Goal: Task Accomplishment & Management: Use online tool/utility

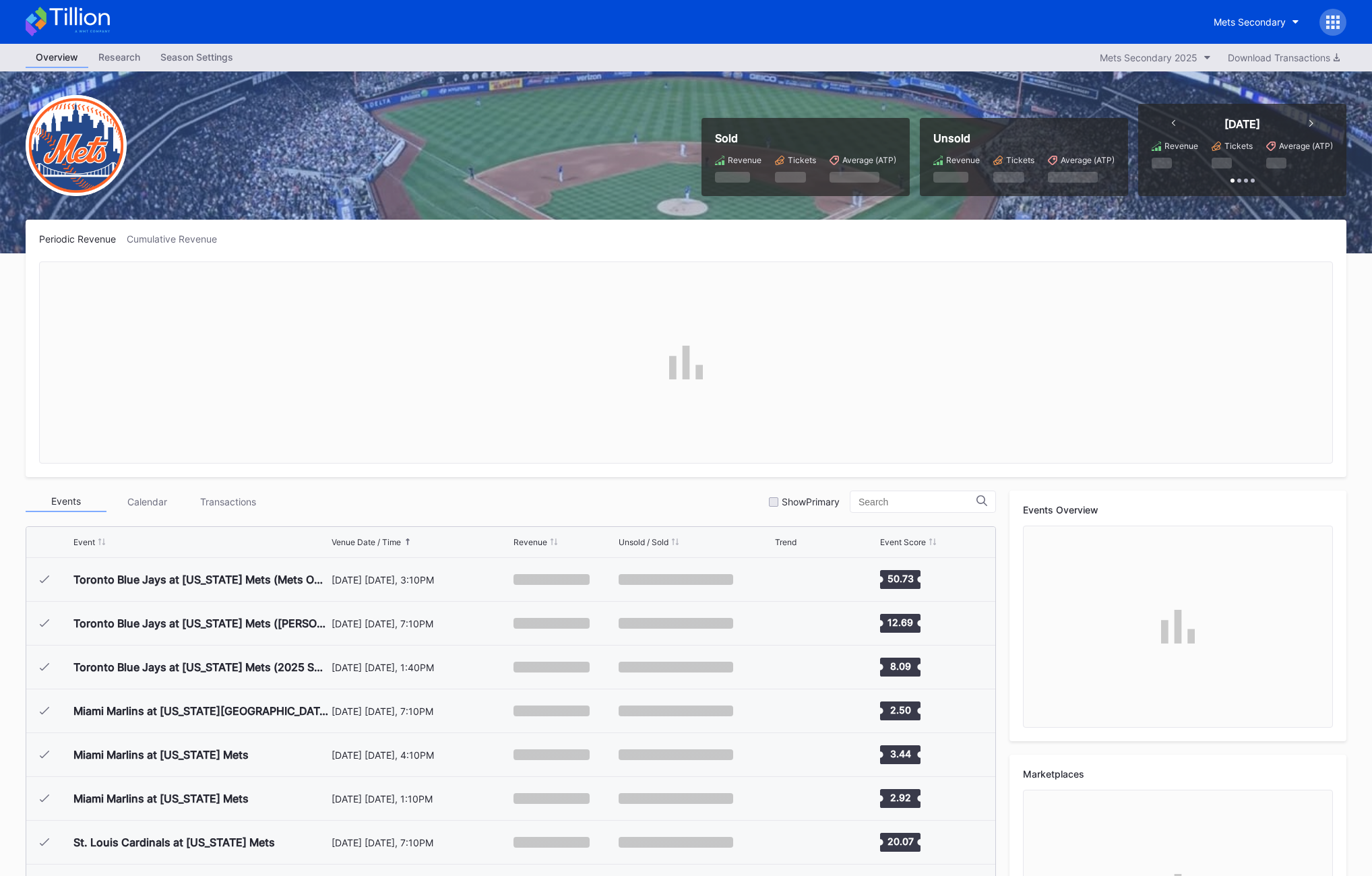
scroll to position [2977, 0]
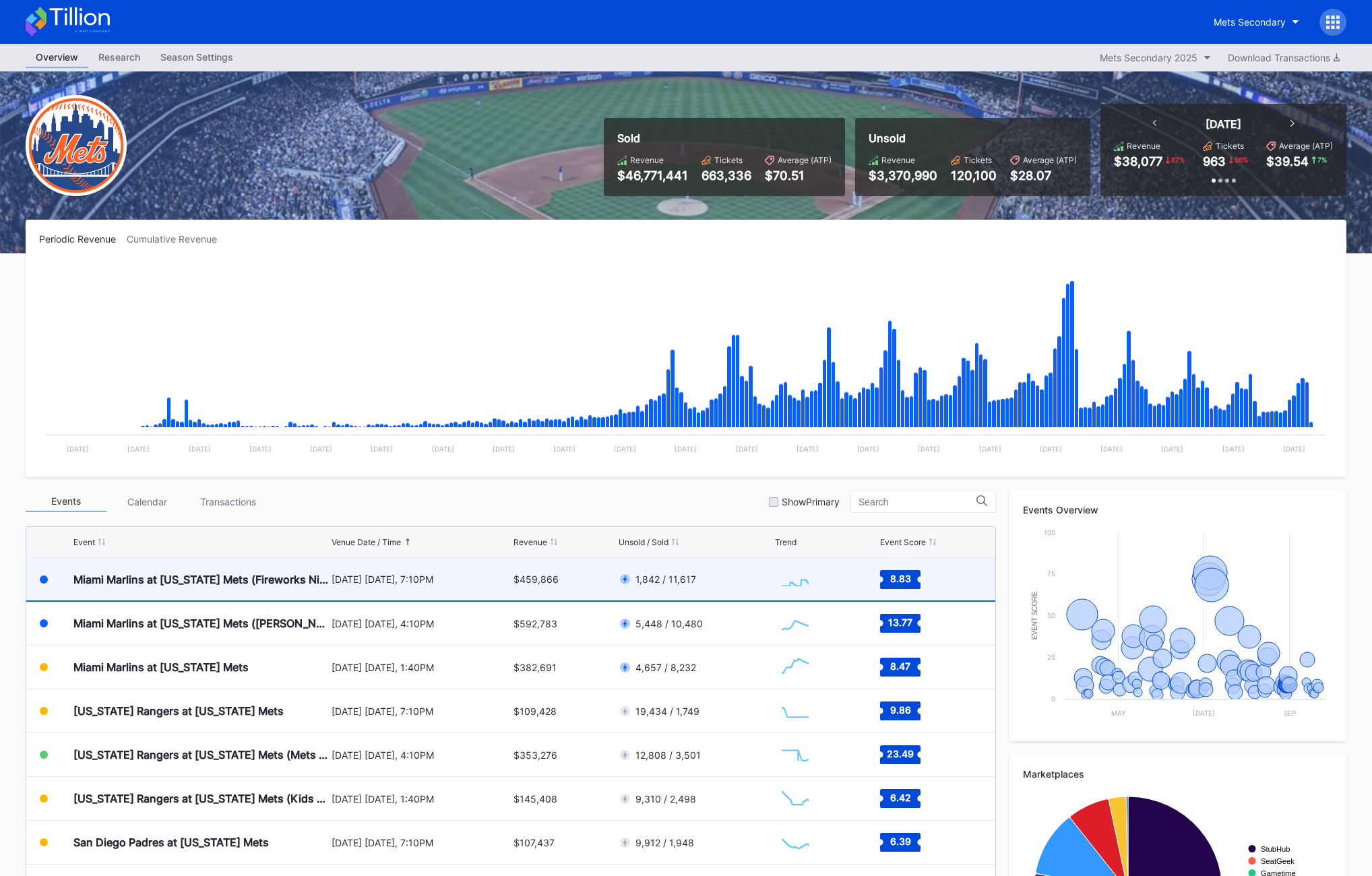
click at [569, 578] on div "$459,866" at bounding box center [564, 578] width 102 height 42
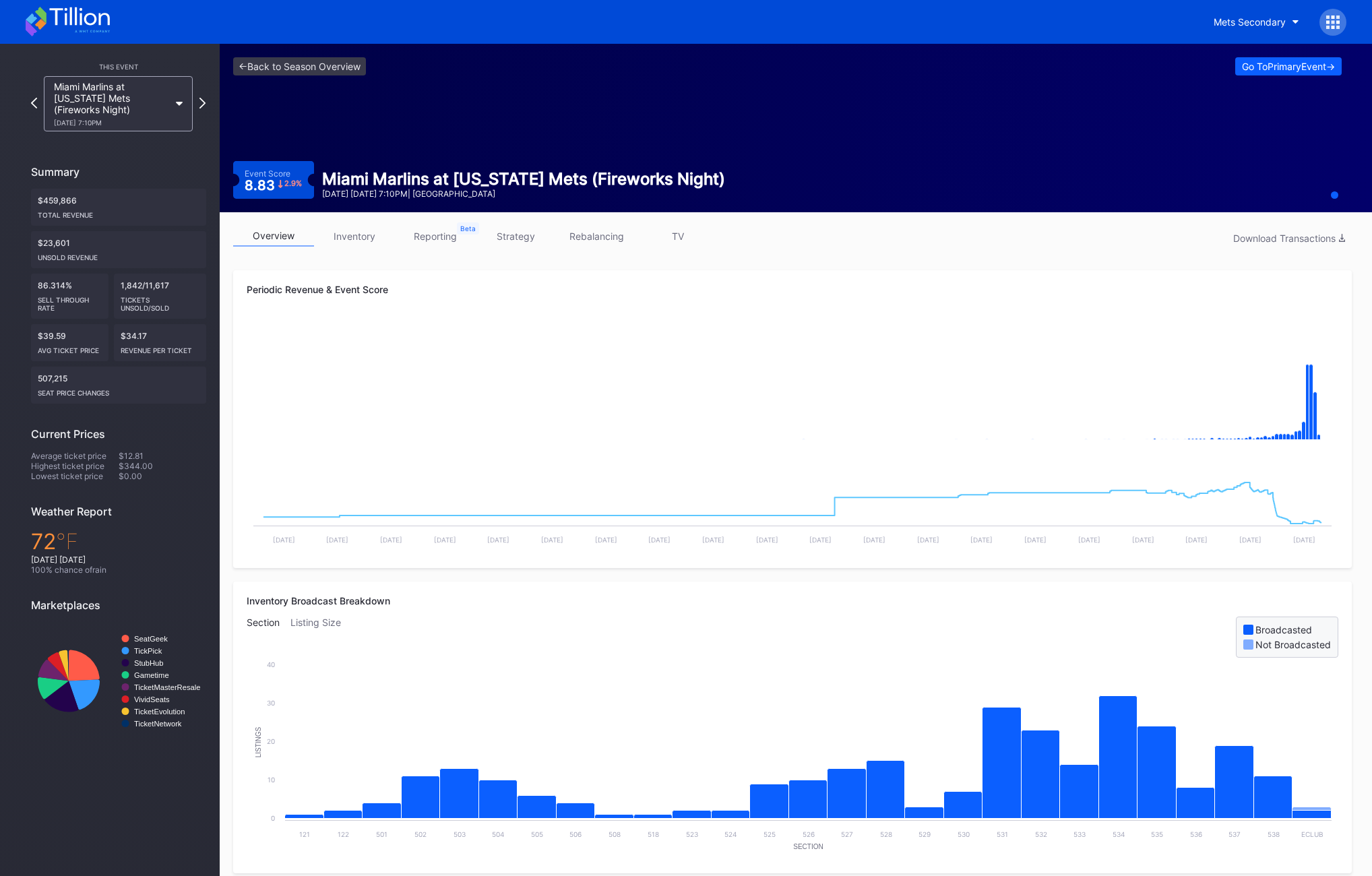
click at [670, 245] on link "TV" at bounding box center [678, 235] width 81 height 21
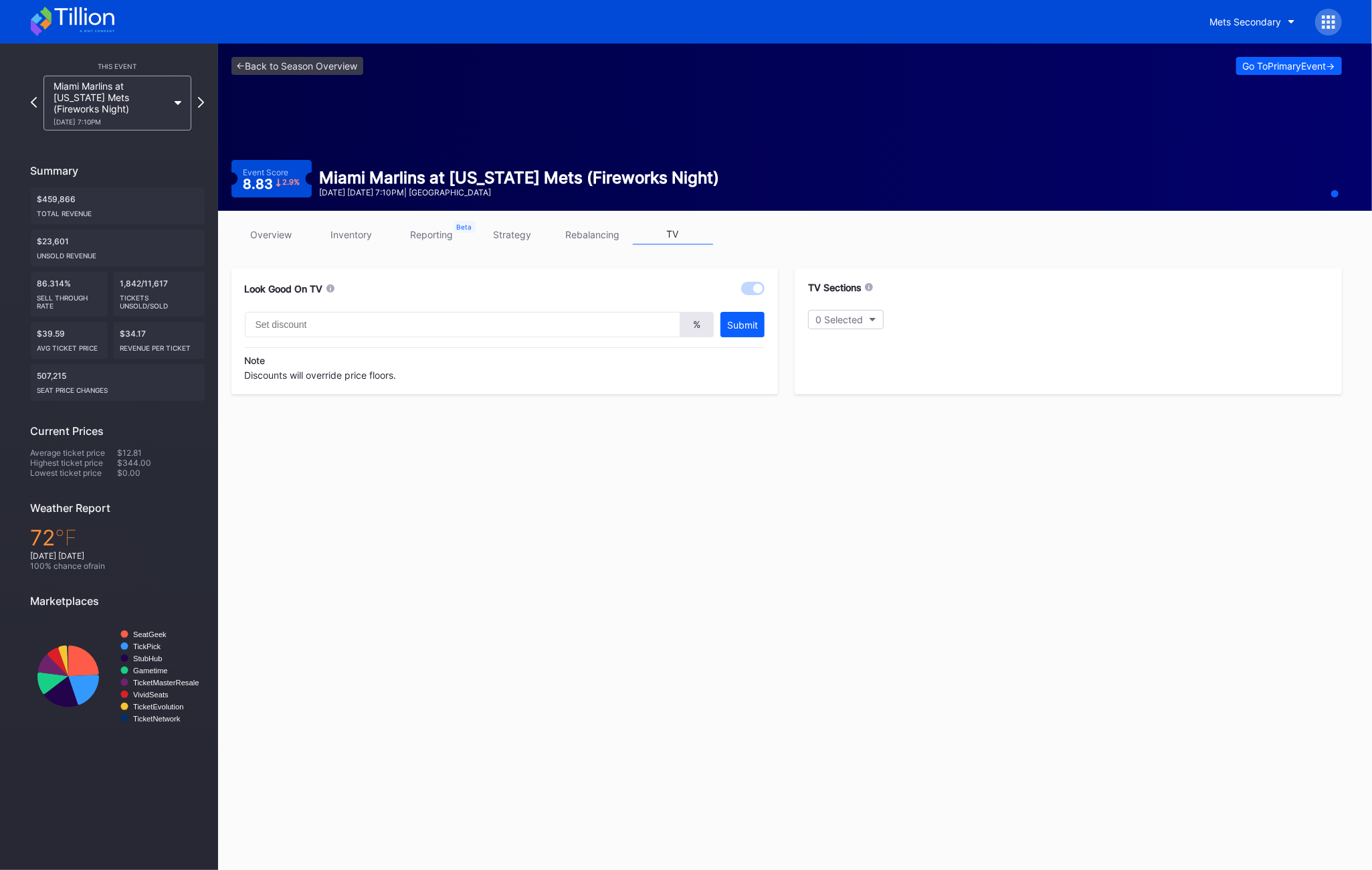
type input "20"
click at [201, 102] on icon at bounding box center [201, 101] width 7 height 12
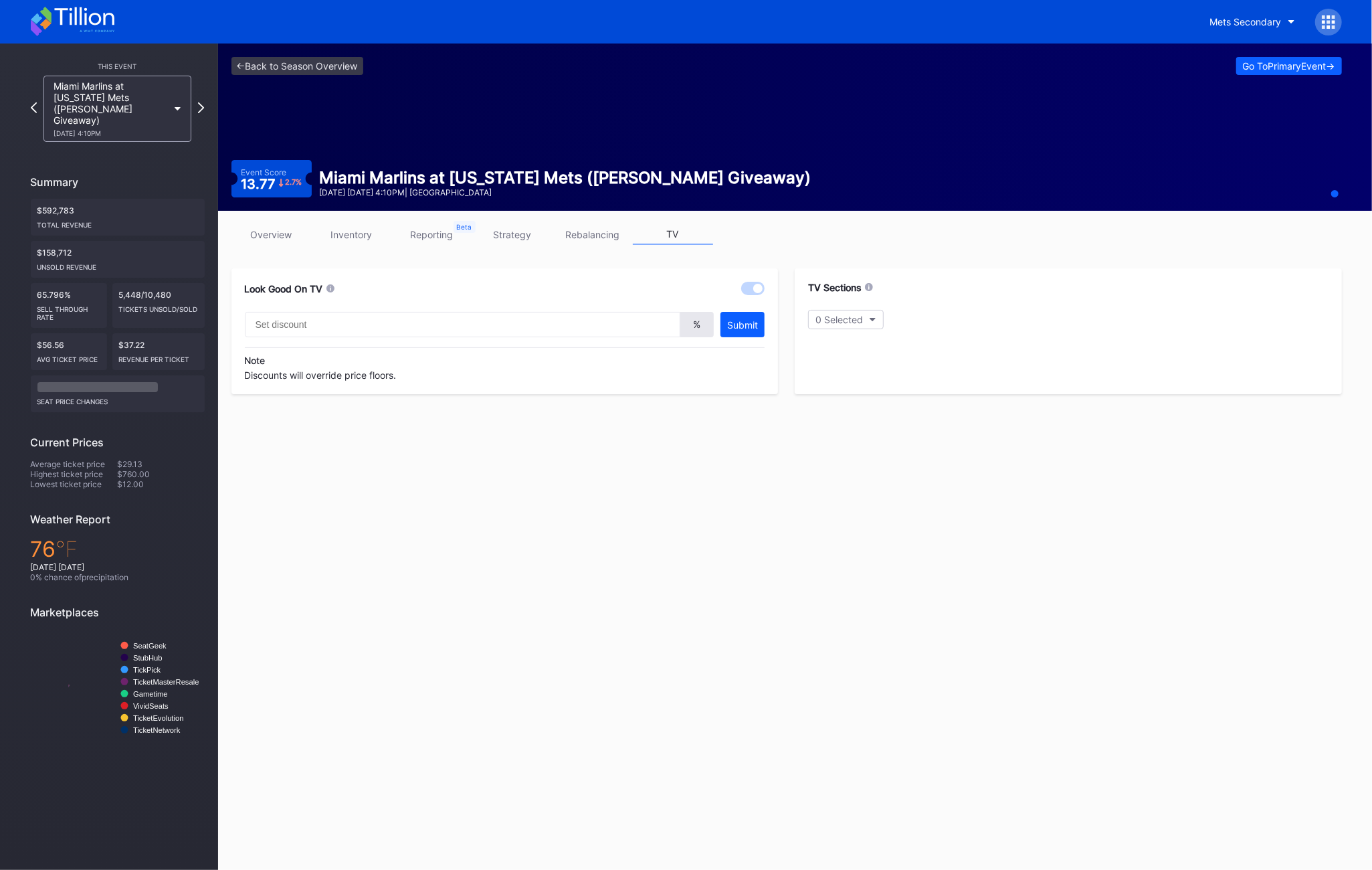
type input "20"
click at [273, 235] on link "overview" at bounding box center [272, 234] width 81 height 21
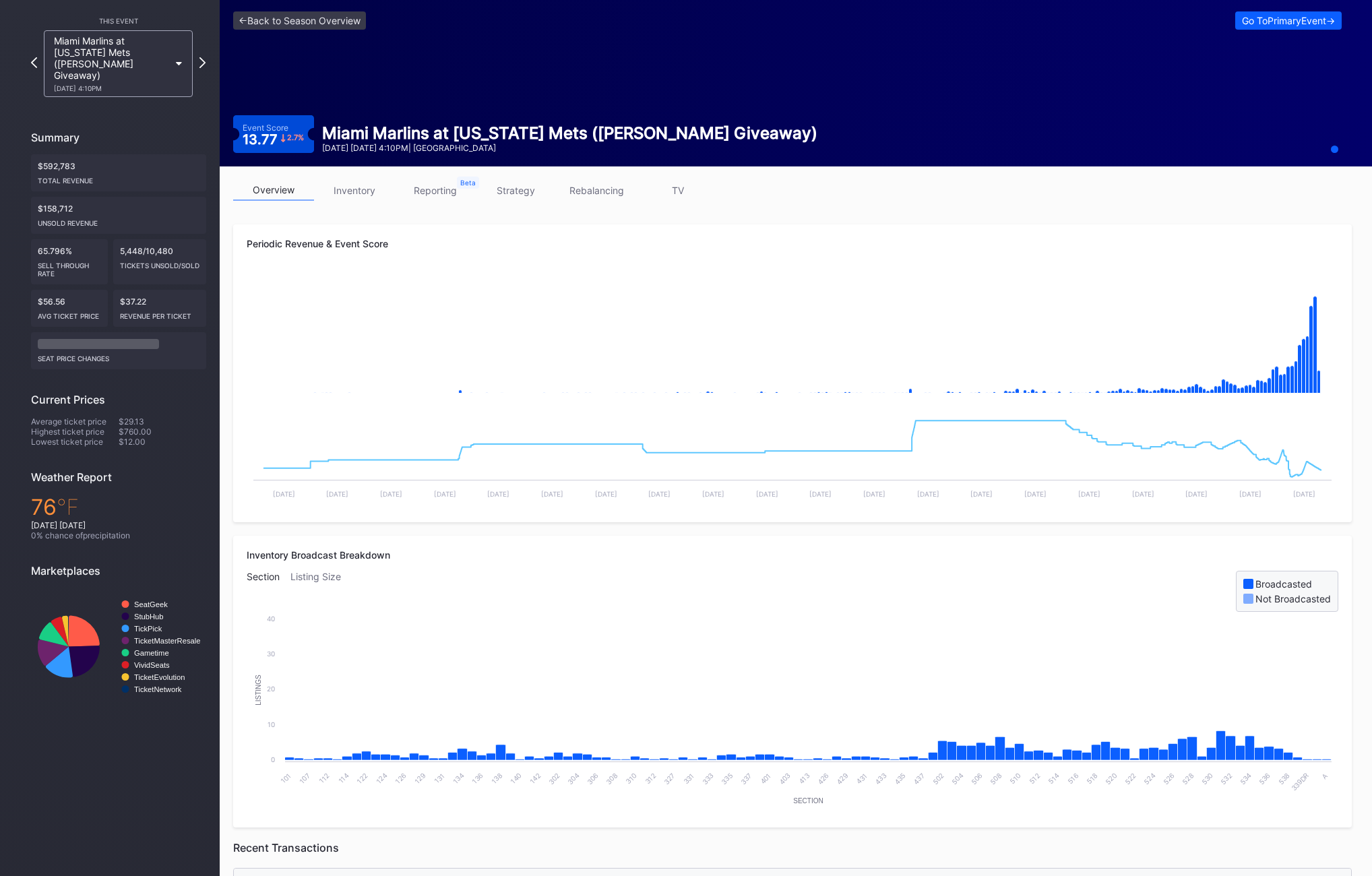
scroll to position [67, 0]
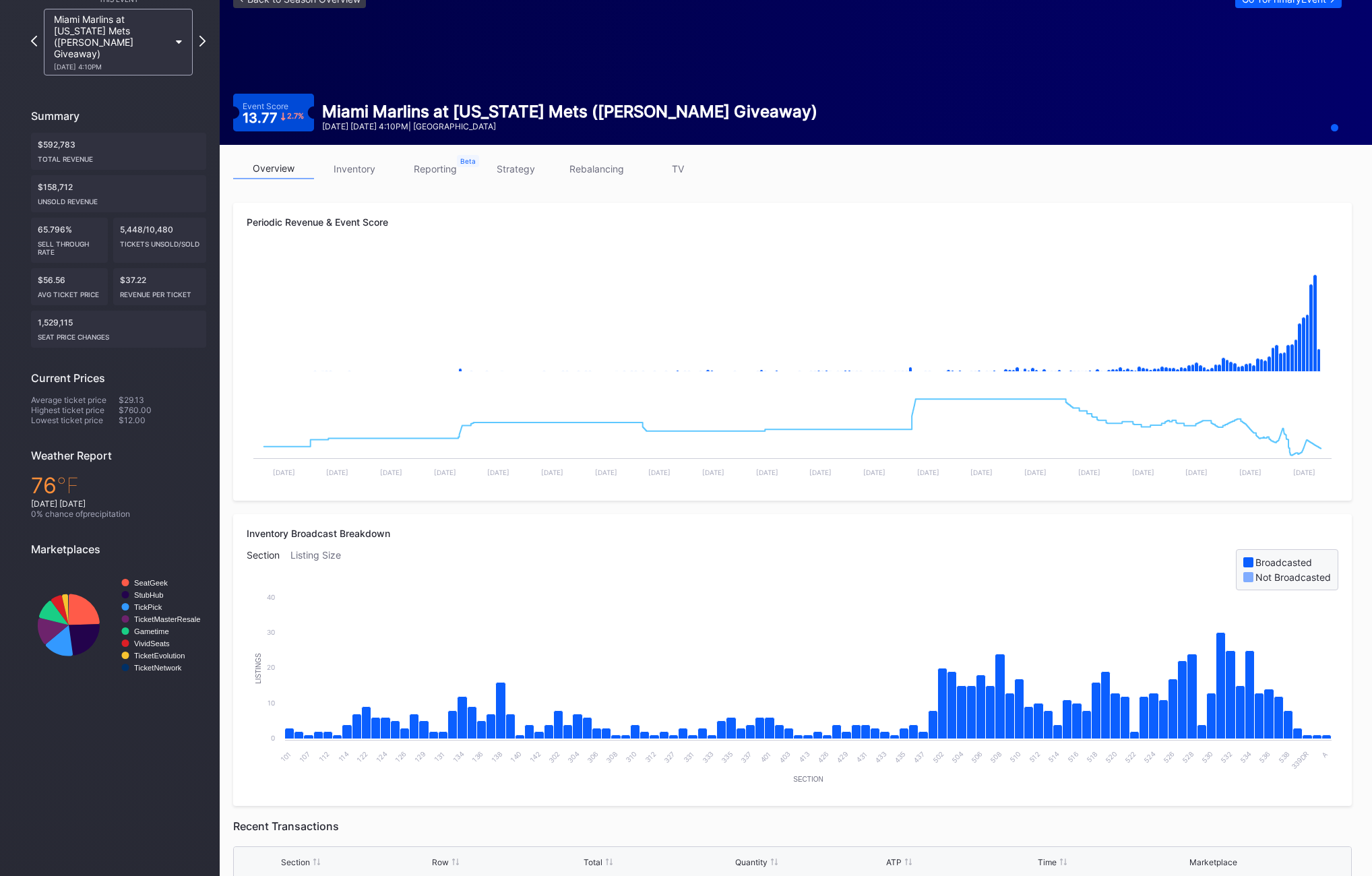
drag, startPoint x: 705, startPoint y: 162, endPoint x: 695, endPoint y: 167, distance: 11.2
click at [705, 162] on link "TV" at bounding box center [678, 168] width 81 height 21
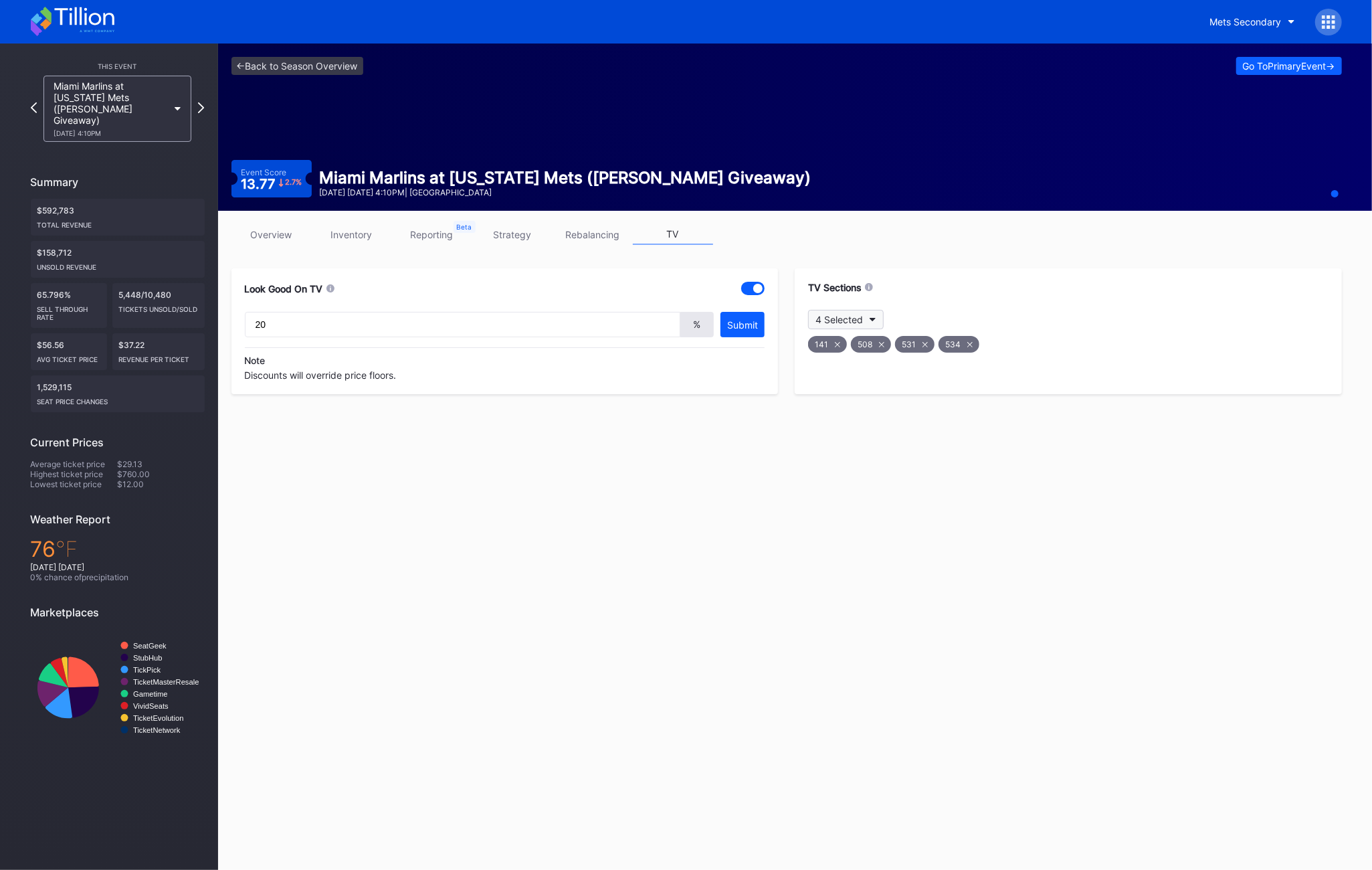
click at [864, 316] on button "4 Selected" at bounding box center [846, 319] width 76 height 20
click at [864, 322] on button "4 Selected" at bounding box center [846, 319] width 76 height 20
click at [870, 638] on div "138" at bounding box center [886, 648] width 156 height 27
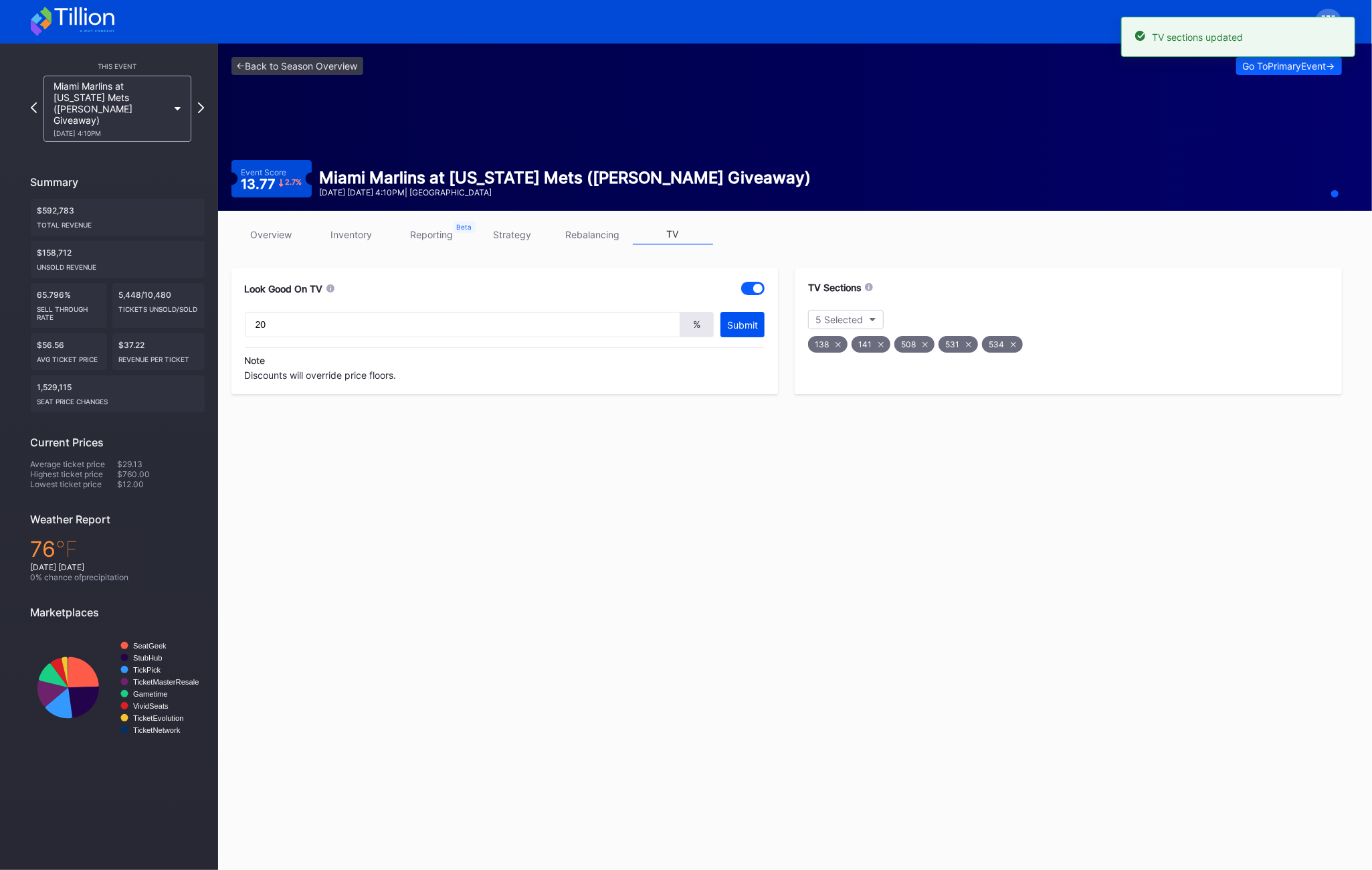
click at [747, 333] on button "Submit" at bounding box center [742, 324] width 44 height 26
click at [280, 241] on link "overview" at bounding box center [272, 234] width 81 height 21
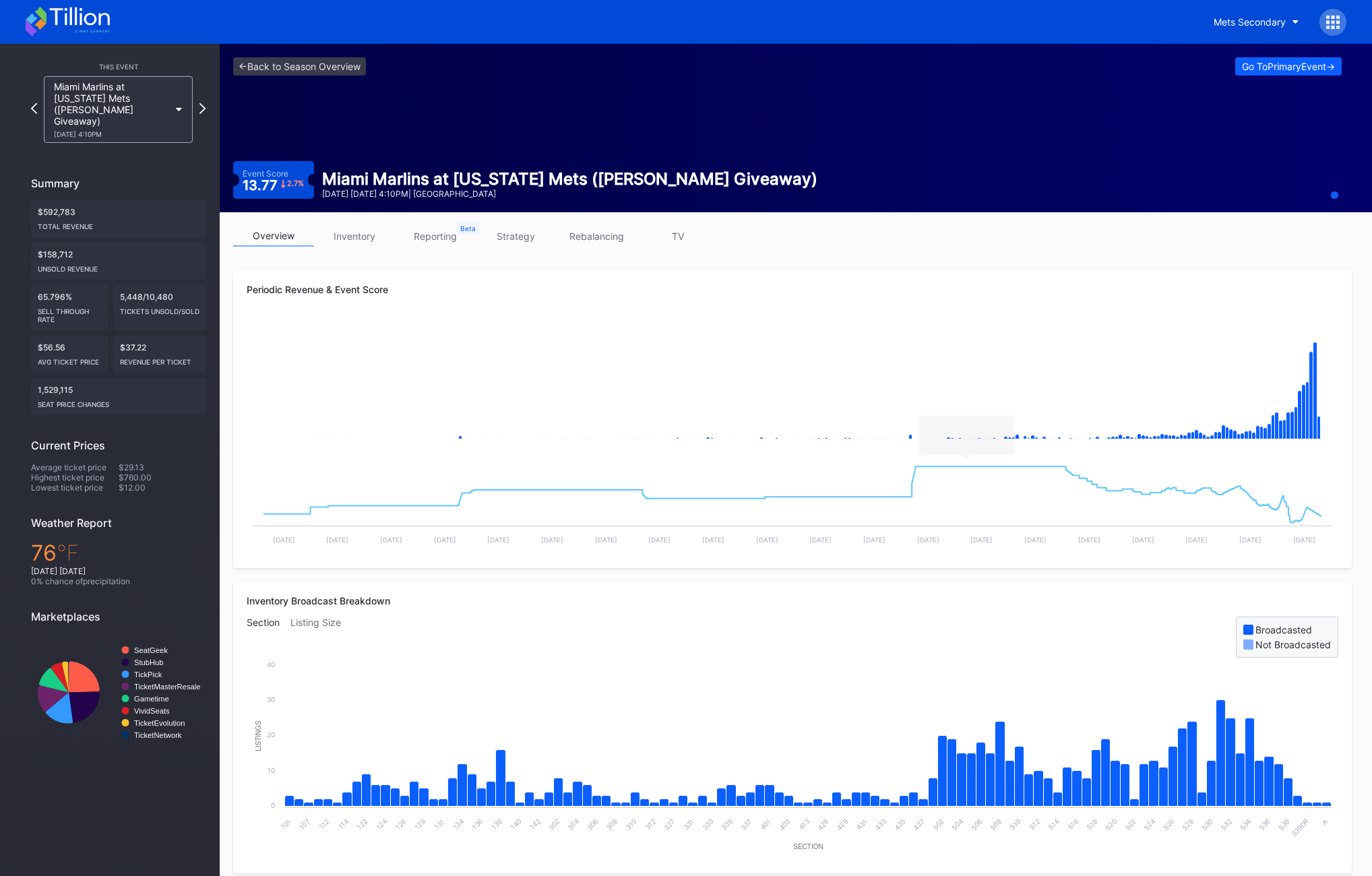
click at [694, 230] on link "TV" at bounding box center [678, 235] width 81 height 21
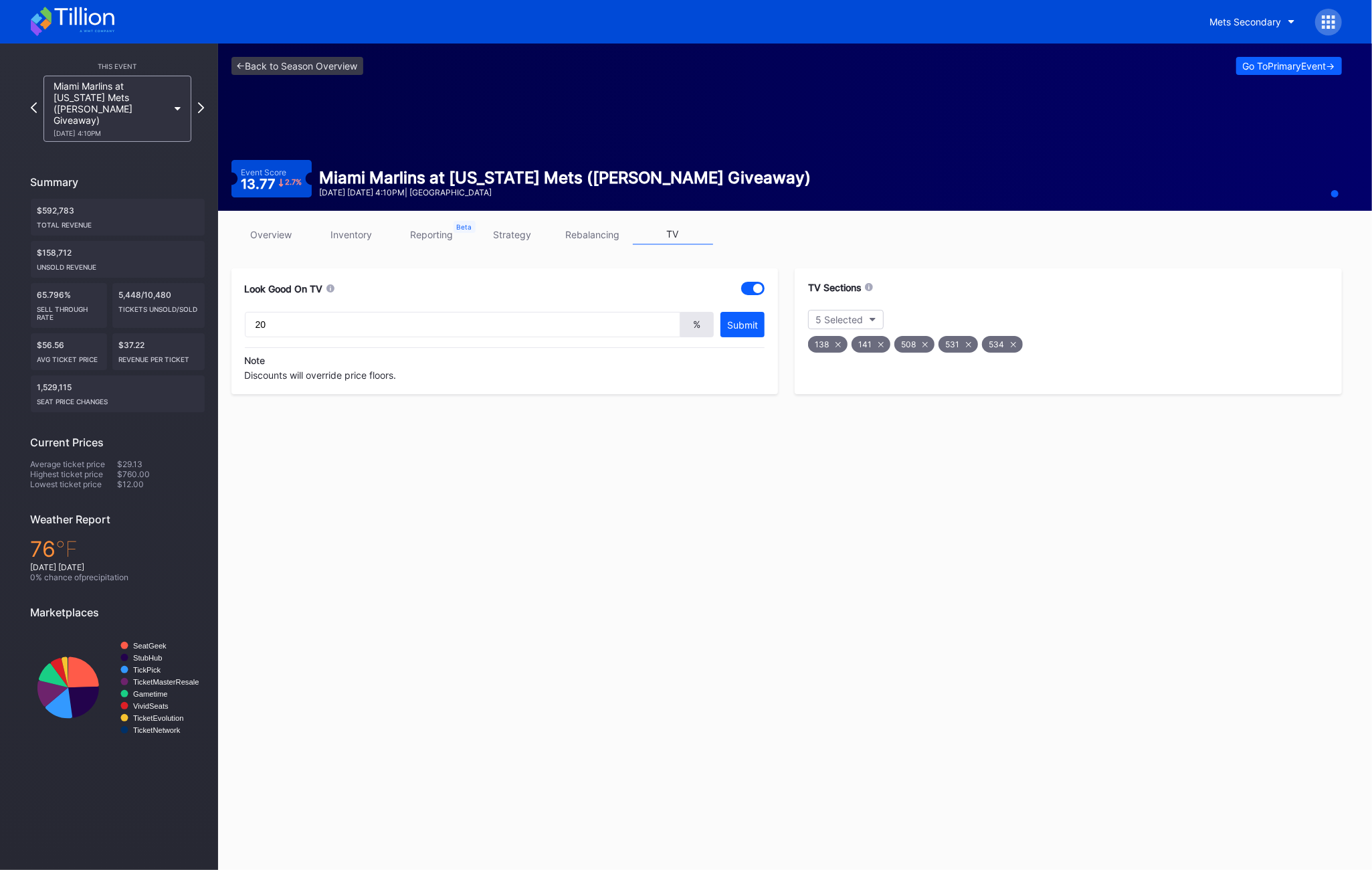
click at [884, 343] on div "141" at bounding box center [871, 344] width 39 height 16
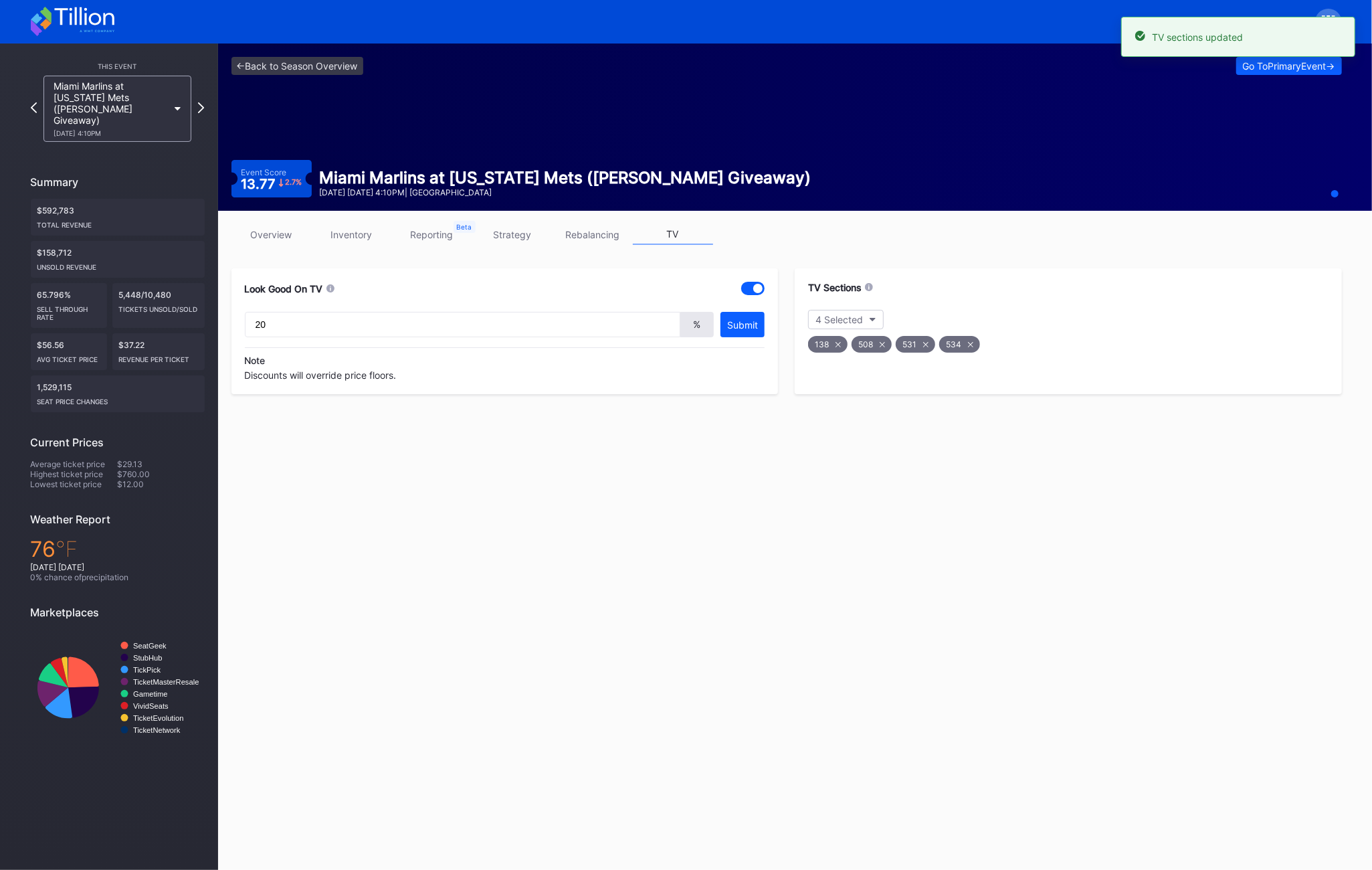
click at [298, 236] on link "overview" at bounding box center [272, 234] width 81 height 21
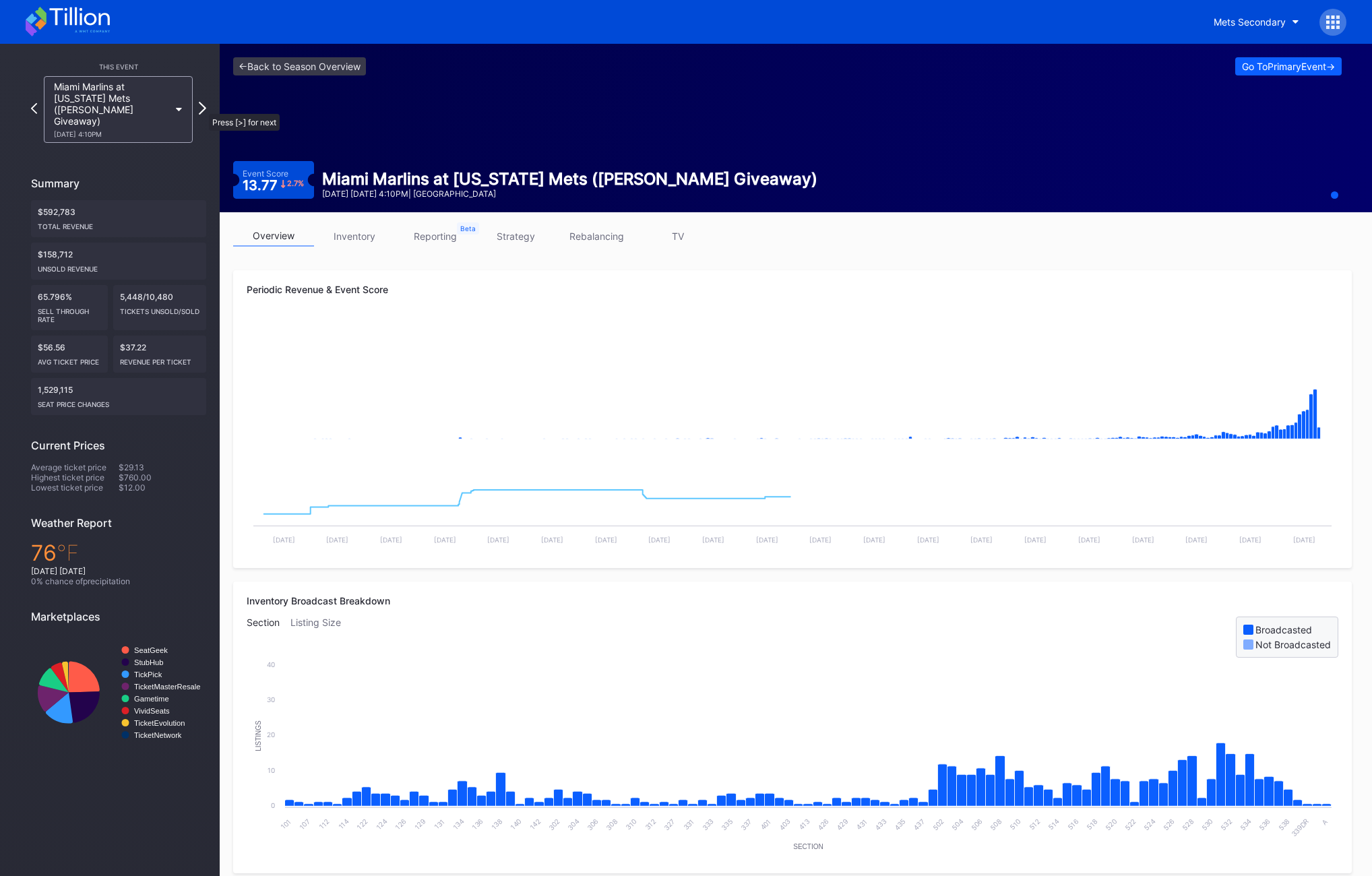
click at [202, 104] on icon at bounding box center [202, 108] width 7 height 12
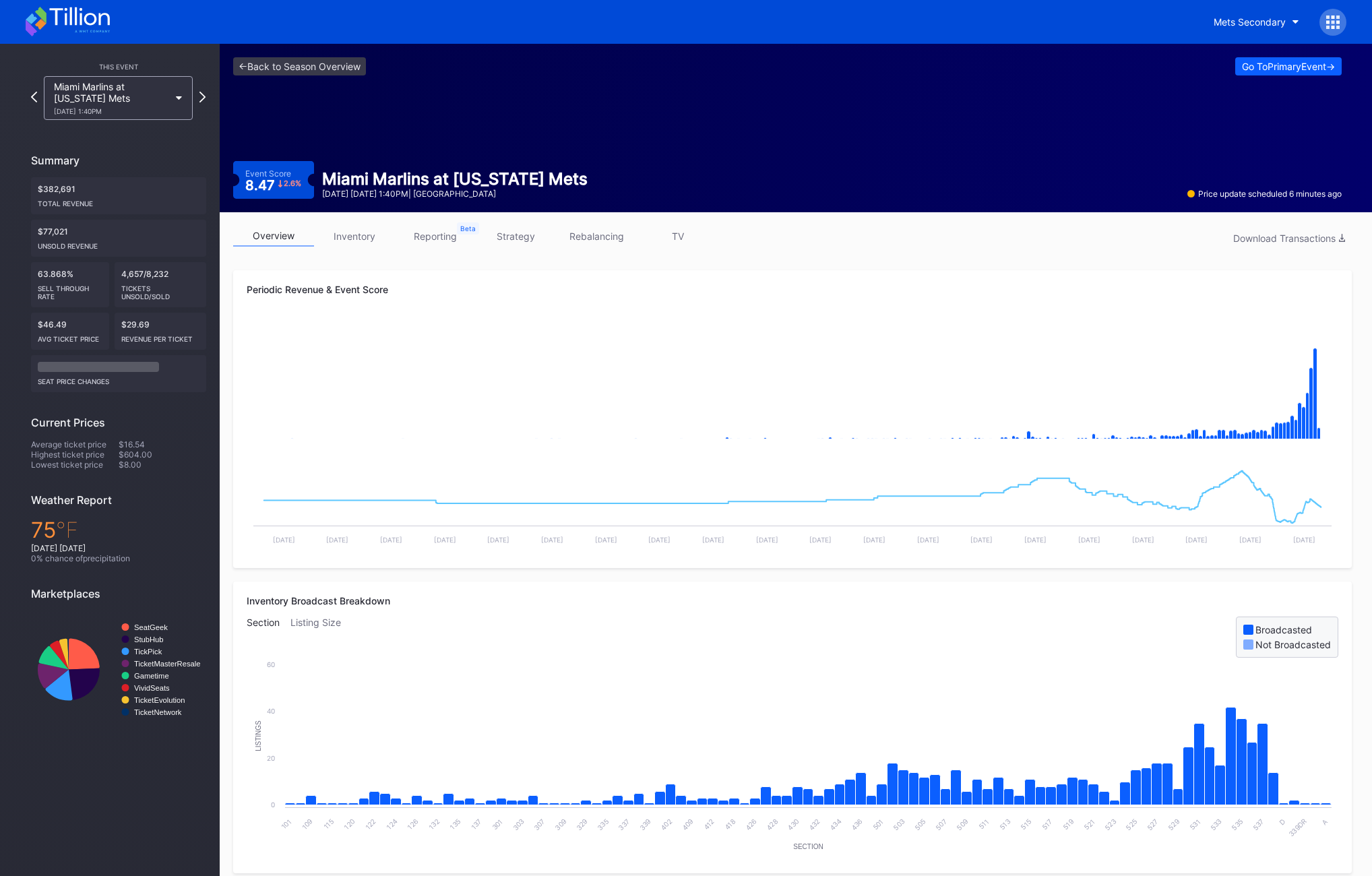
click at [675, 245] on link "TV" at bounding box center [678, 235] width 81 height 21
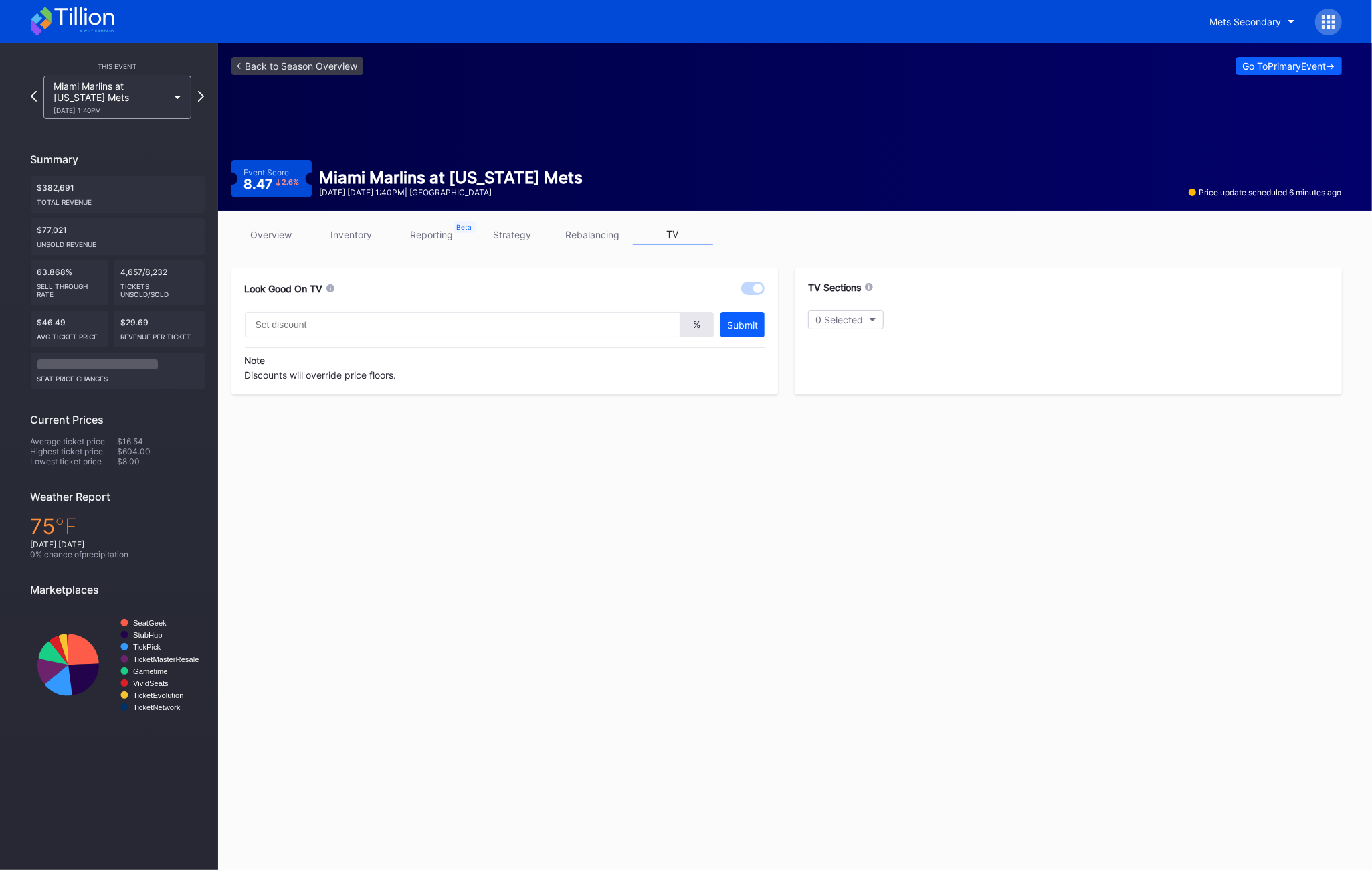
type input "20"
